Goal: Task Accomplishment & Management: Use online tool/utility

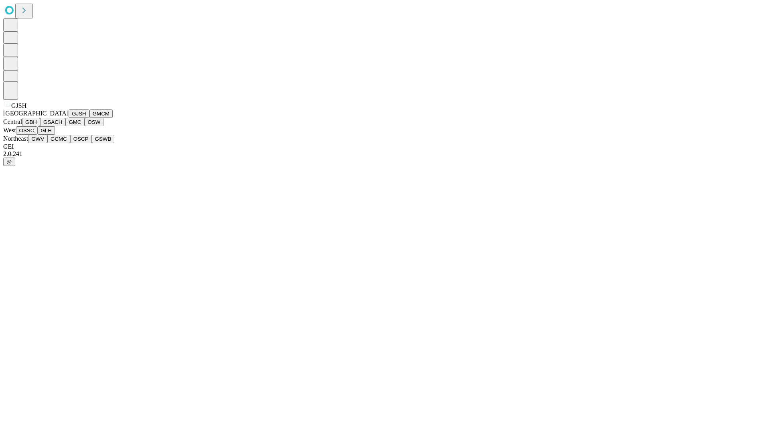
click at [69, 118] on button "GJSH" at bounding box center [79, 113] width 21 height 8
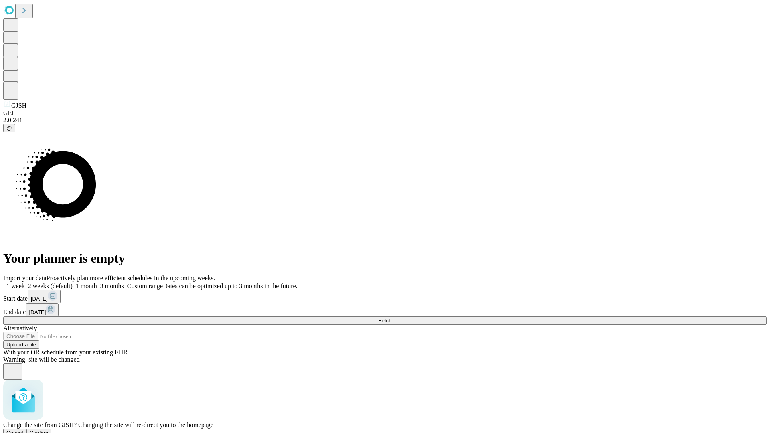
click at [49, 430] on span "Confirm" at bounding box center [39, 433] width 19 height 6
click at [73, 283] on label "2 weeks (default)" at bounding box center [49, 286] width 48 height 7
click at [391, 318] on span "Fetch" at bounding box center [384, 321] width 13 height 6
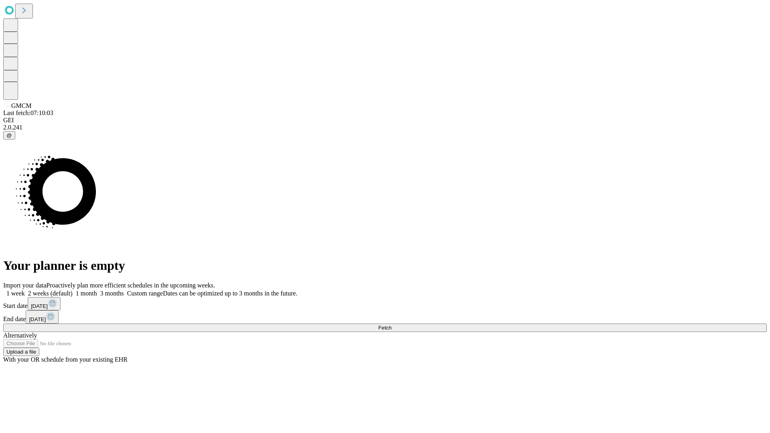
click at [73, 290] on label "2 weeks (default)" at bounding box center [49, 293] width 48 height 7
click at [391, 325] on span "Fetch" at bounding box center [384, 328] width 13 height 6
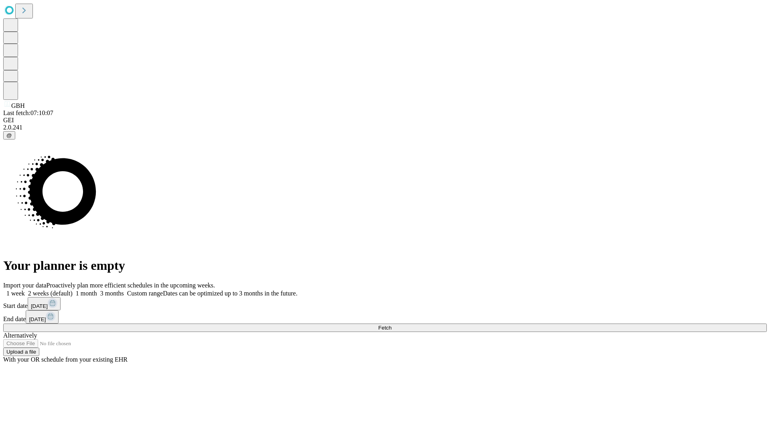
click at [73, 290] on label "2 weeks (default)" at bounding box center [49, 293] width 48 height 7
click at [391, 325] on span "Fetch" at bounding box center [384, 328] width 13 height 6
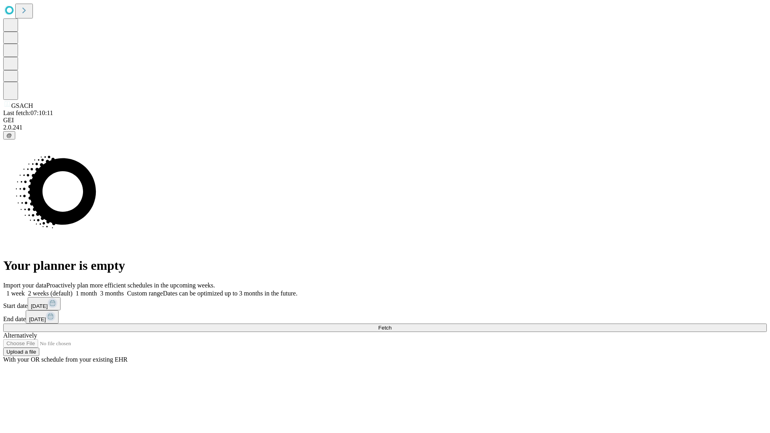
click at [73, 290] on label "2 weeks (default)" at bounding box center [49, 293] width 48 height 7
click at [391, 325] on span "Fetch" at bounding box center [384, 328] width 13 height 6
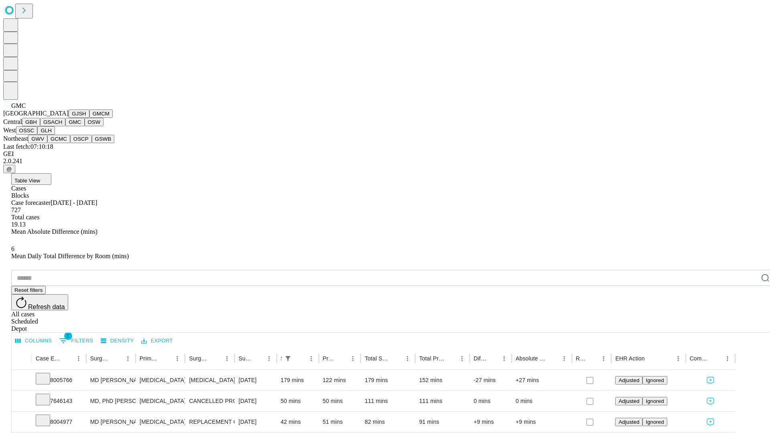
click at [85, 126] on button "OSW" at bounding box center [94, 122] width 19 height 8
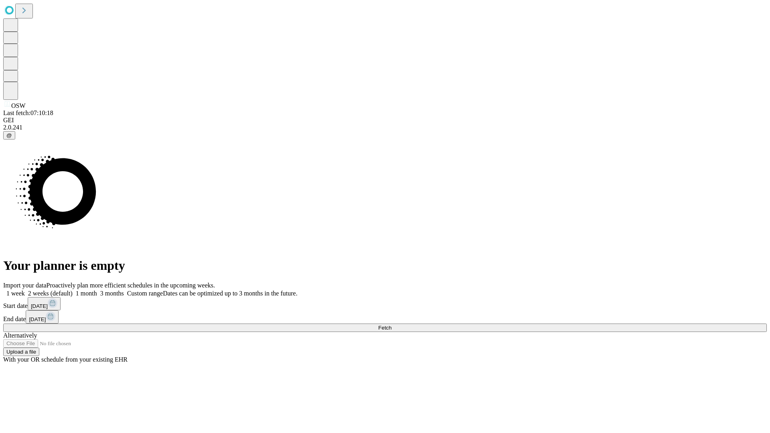
click at [73, 290] on label "2 weeks (default)" at bounding box center [49, 293] width 48 height 7
click at [391, 325] on span "Fetch" at bounding box center [384, 328] width 13 height 6
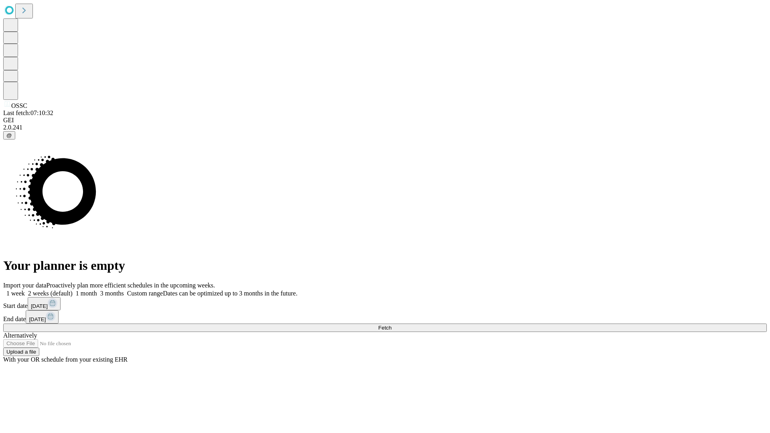
click at [73, 290] on label "2 weeks (default)" at bounding box center [49, 293] width 48 height 7
click at [391, 325] on span "Fetch" at bounding box center [384, 328] width 13 height 6
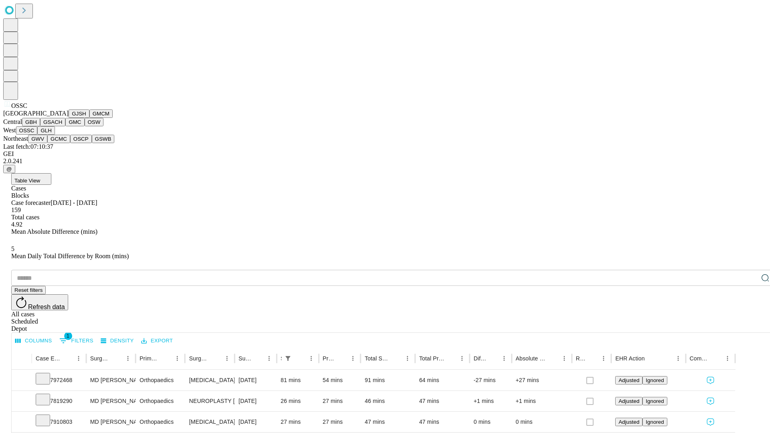
click at [55, 135] on button "GLH" at bounding box center [45, 130] width 17 height 8
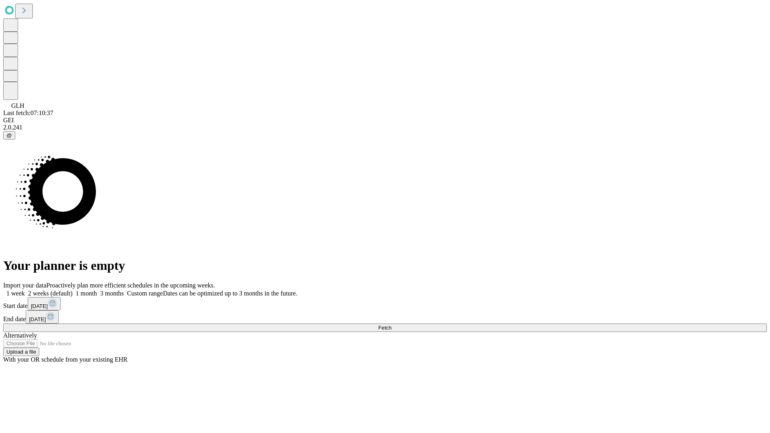
click at [73, 290] on label "2 weeks (default)" at bounding box center [49, 293] width 48 height 7
click at [391, 325] on span "Fetch" at bounding box center [384, 328] width 13 height 6
click at [73, 290] on label "2 weeks (default)" at bounding box center [49, 293] width 48 height 7
click at [391, 325] on span "Fetch" at bounding box center [384, 328] width 13 height 6
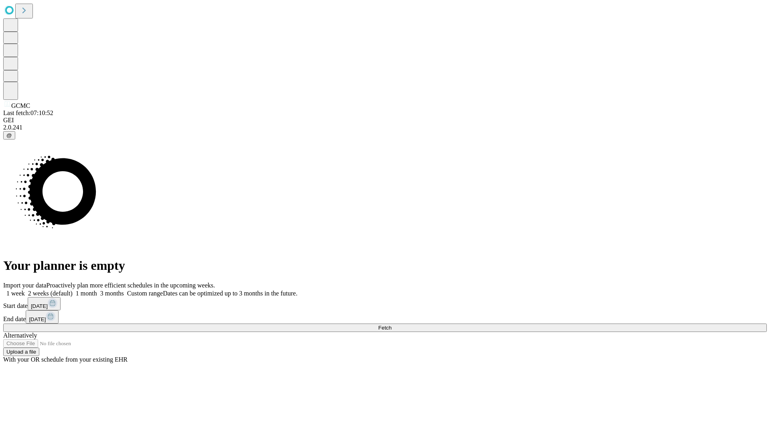
click at [73, 290] on label "2 weeks (default)" at bounding box center [49, 293] width 48 height 7
click at [391, 325] on span "Fetch" at bounding box center [384, 328] width 13 height 6
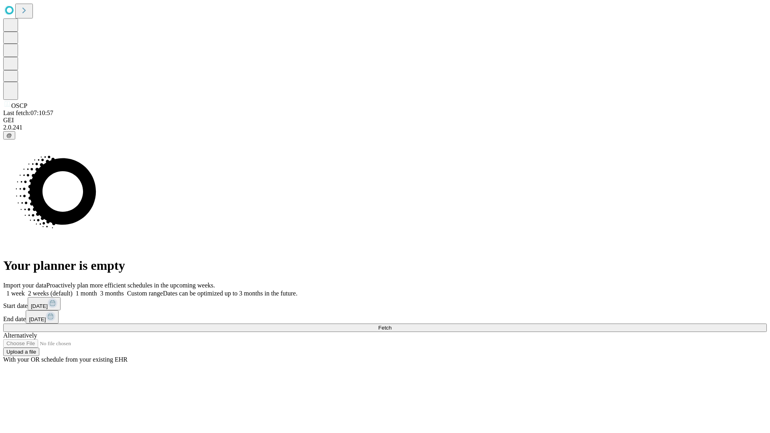
click at [73, 290] on label "2 weeks (default)" at bounding box center [49, 293] width 48 height 7
click at [391, 325] on span "Fetch" at bounding box center [384, 328] width 13 height 6
